Goal: Information Seeking & Learning: Check status

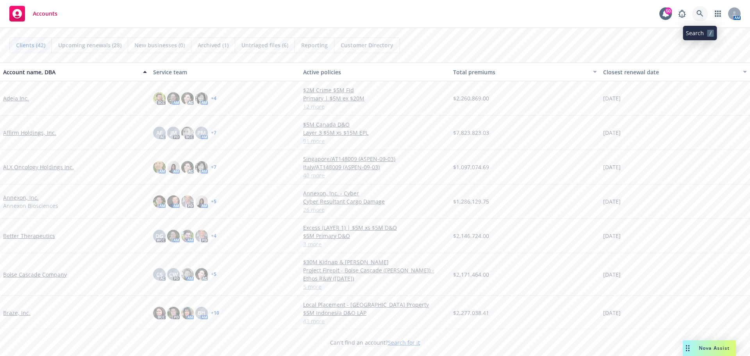
click at [697, 13] on icon at bounding box center [700, 13] width 7 height 7
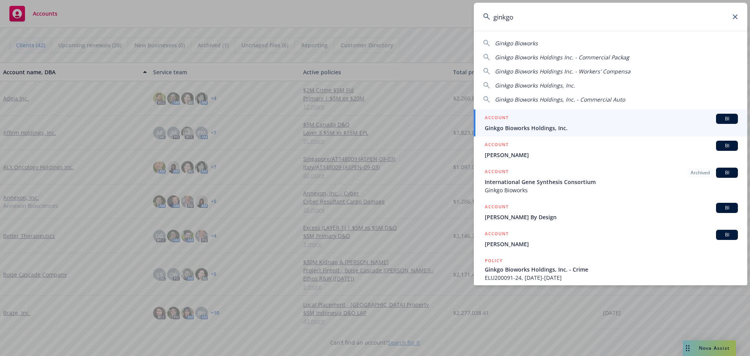
type input "ginkgo"
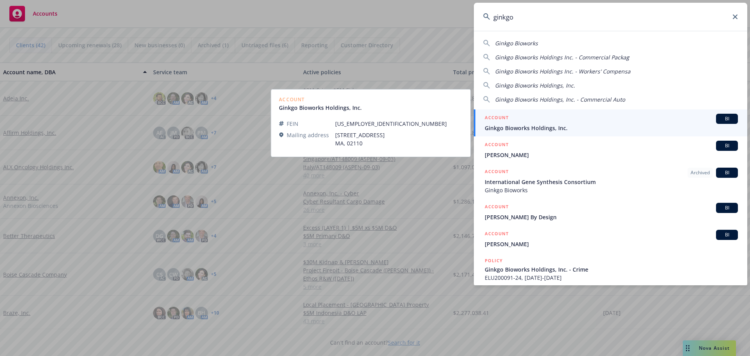
click at [531, 129] on span "Ginkgo Bioworks Holdings, Inc." at bounding box center [611, 128] width 253 height 8
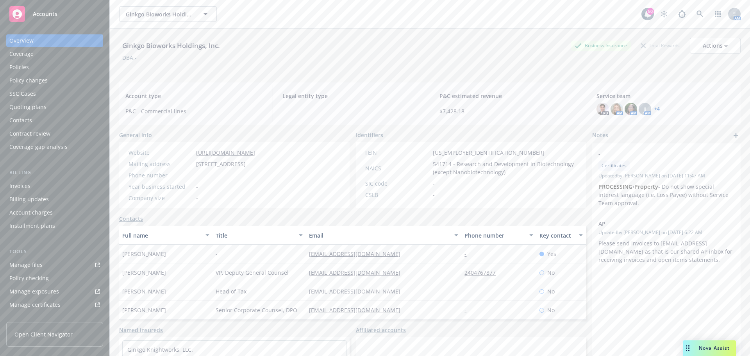
click at [25, 67] on div "Policies" at bounding box center [19, 67] width 20 height 13
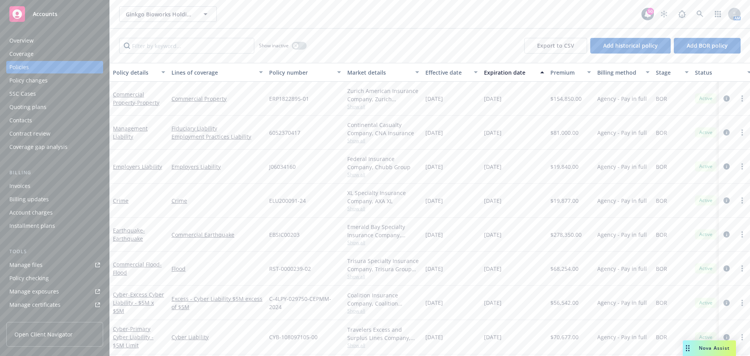
click at [37, 110] on div "Quoting plans" at bounding box center [27, 107] width 37 height 13
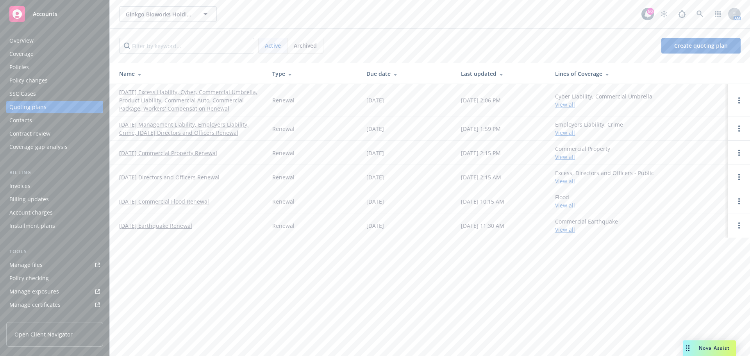
click at [190, 132] on link "[DATE] Management Liability, Employers Liability, Crime, [DATE] Directors and O…" at bounding box center [189, 128] width 141 height 16
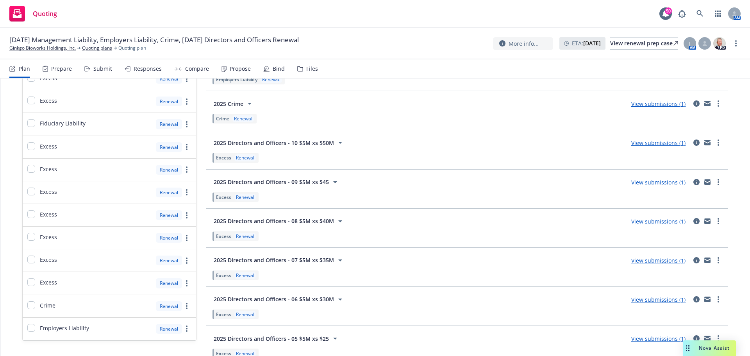
scroll to position [90, 0]
